Goal: Information Seeking & Learning: Learn about a topic

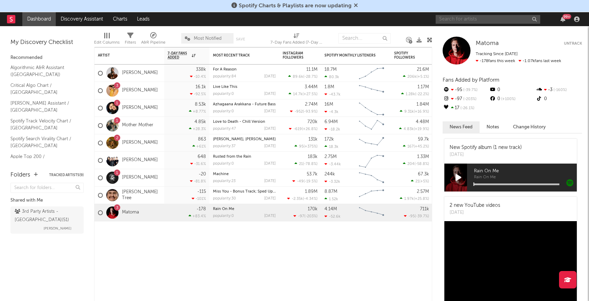
click at [498, 18] on input "text" at bounding box center [487, 19] width 104 height 9
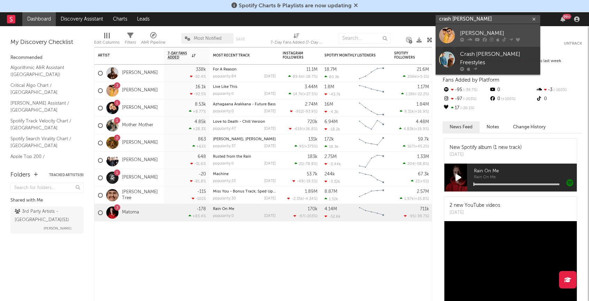
type input "crash [PERSON_NAME]"
click at [474, 36] on div "[PERSON_NAME]" at bounding box center [498, 33] width 77 height 8
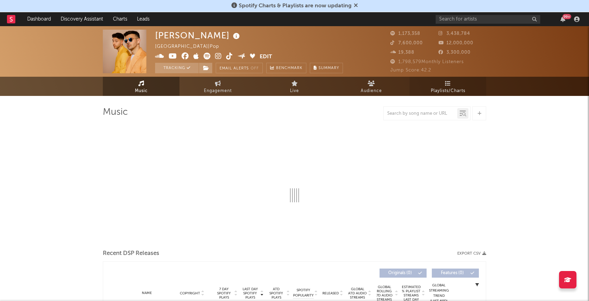
click at [448, 89] on span "Playlists/Charts" at bounding box center [448, 91] width 34 height 8
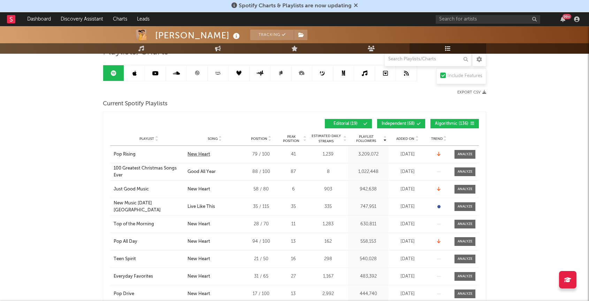
scroll to position [62, 0]
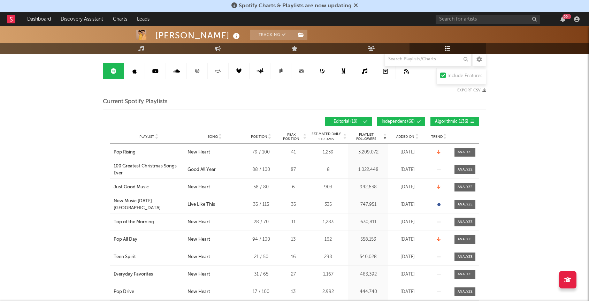
click at [417, 137] on icon at bounding box center [416, 138] width 3 height 3
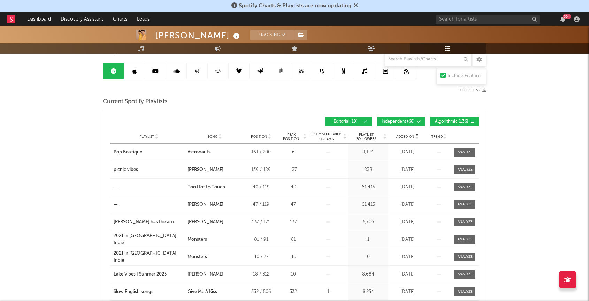
click at [417, 137] on icon at bounding box center [416, 138] width 3 height 3
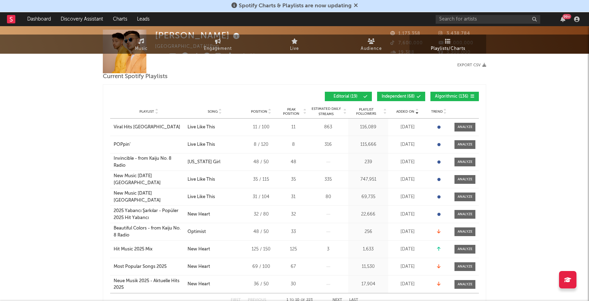
scroll to position [0, 0]
